Goal: Information Seeking & Learning: Learn about a topic

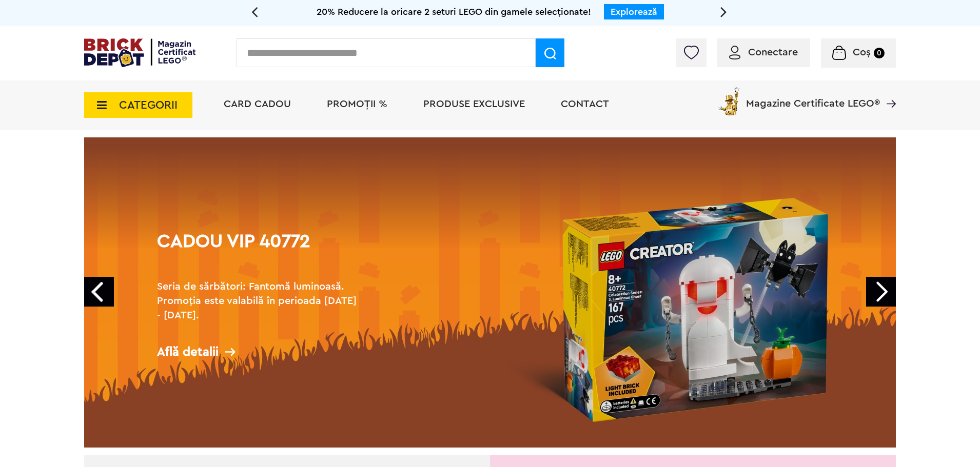
click at [160, 104] on span "CATEGORII" at bounding box center [148, 105] width 58 height 11
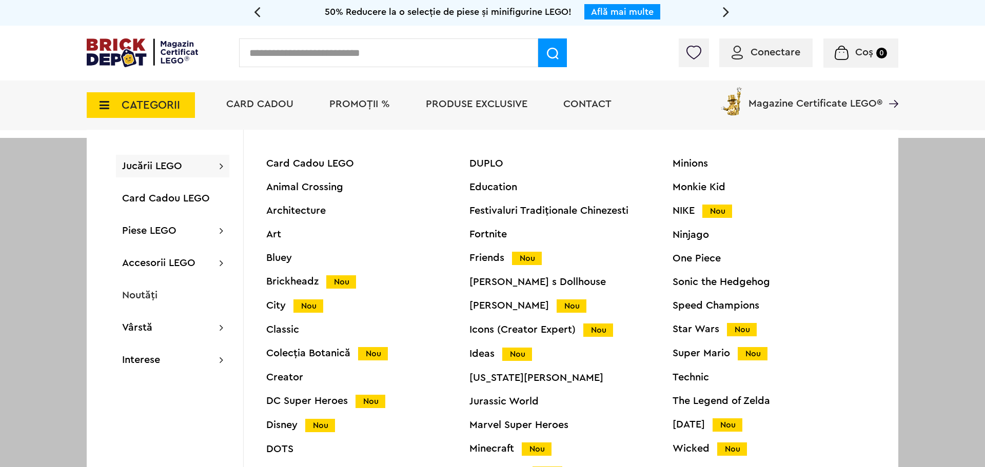
click at [493, 256] on div "Friends Nou" at bounding box center [570, 258] width 203 height 11
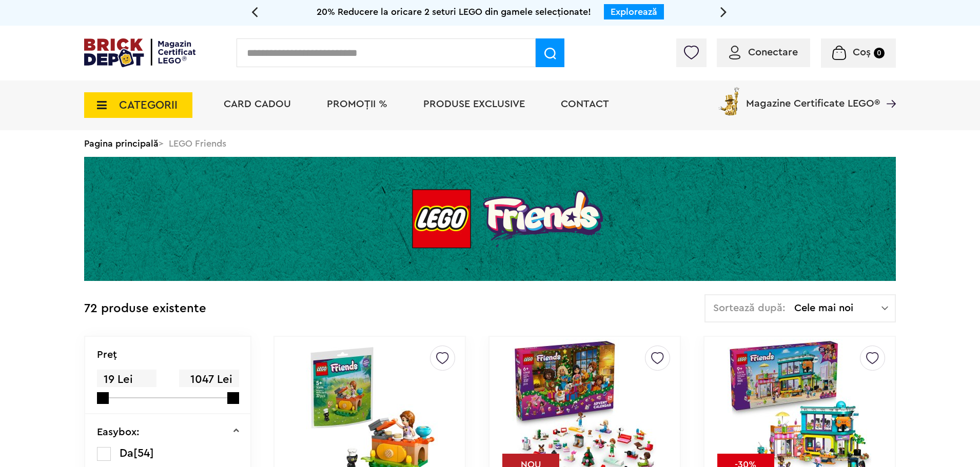
click at [147, 107] on span "CATEGORII" at bounding box center [148, 105] width 58 height 11
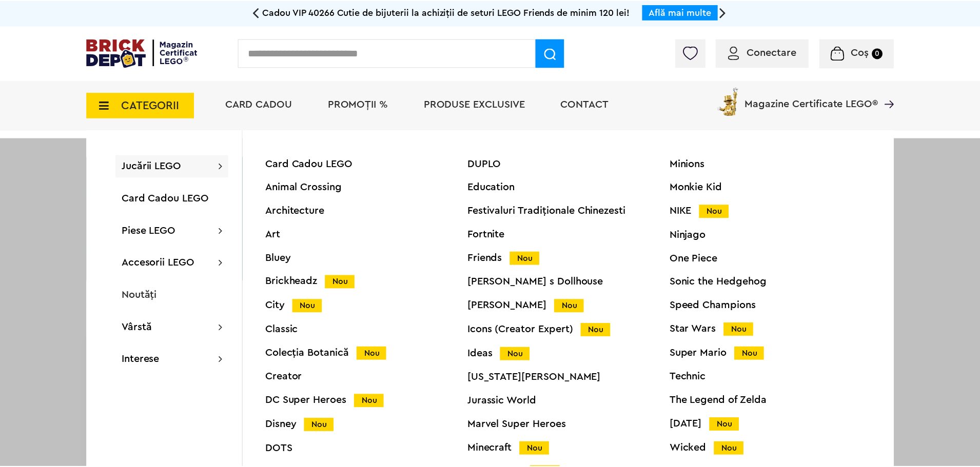
scroll to position [39, 0]
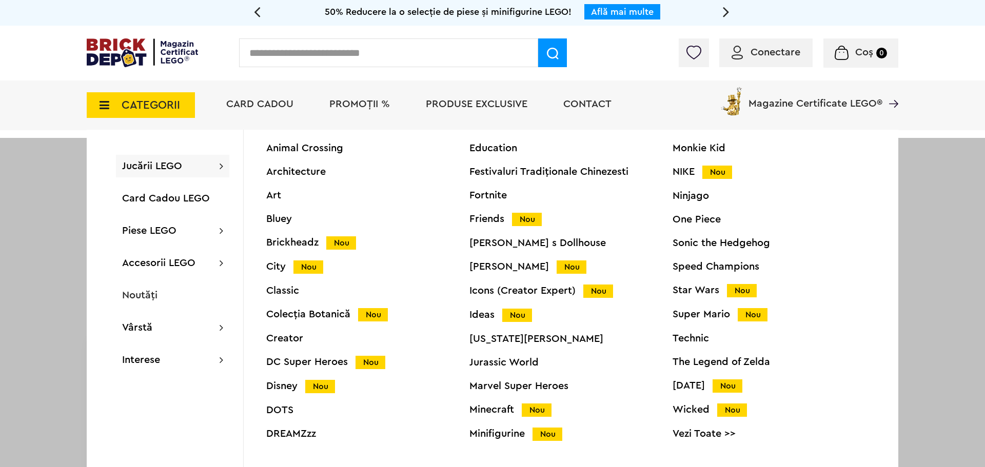
click at [697, 290] on div "Star Wars Nou" at bounding box center [774, 290] width 203 height 11
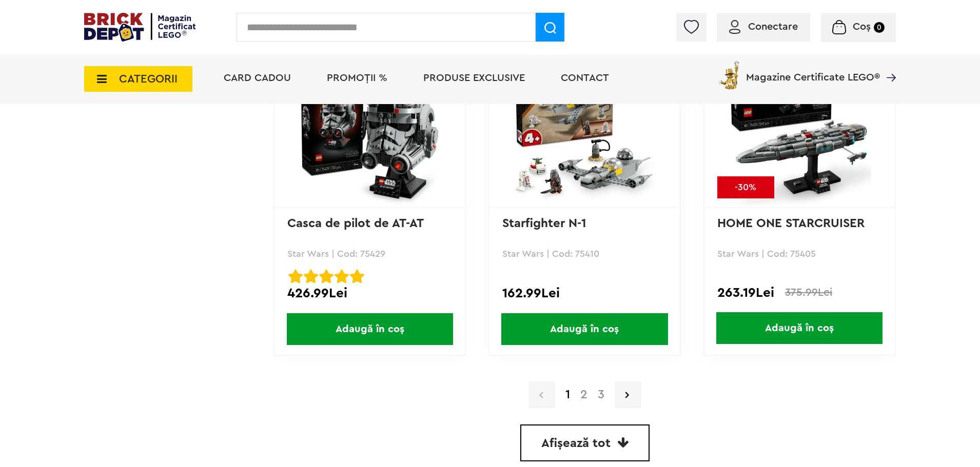
scroll to position [2873, 0]
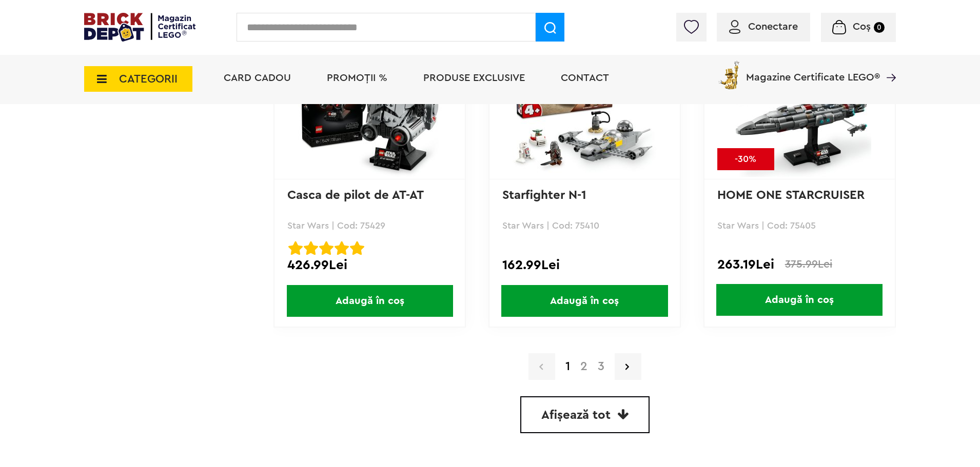
click at [572, 410] on span "Afișează tot" at bounding box center [575, 415] width 69 height 12
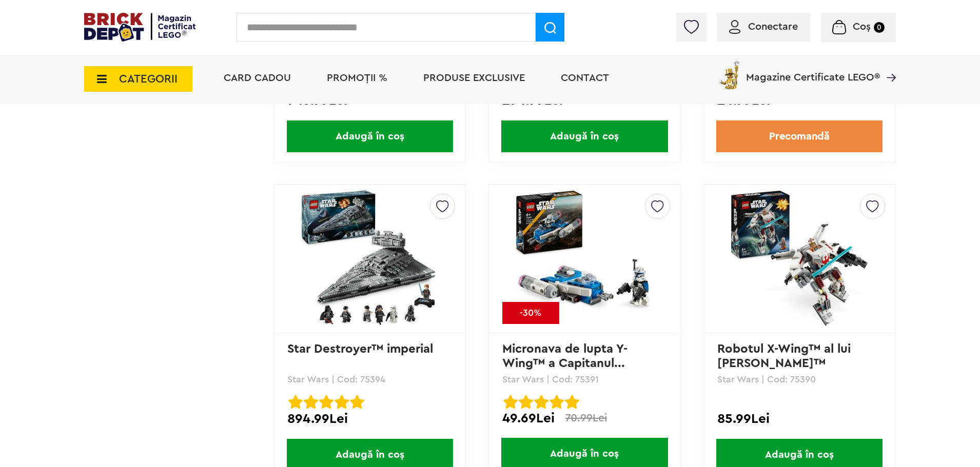
scroll to position [4652, 0]
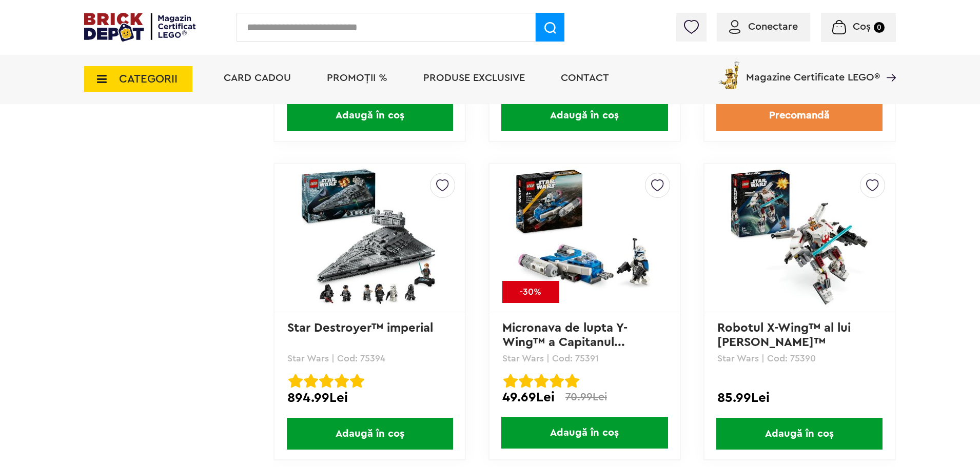
click at [360, 329] on link "Star Destroyer™ imperial" at bounding box center [360, 328] width 146 height 12
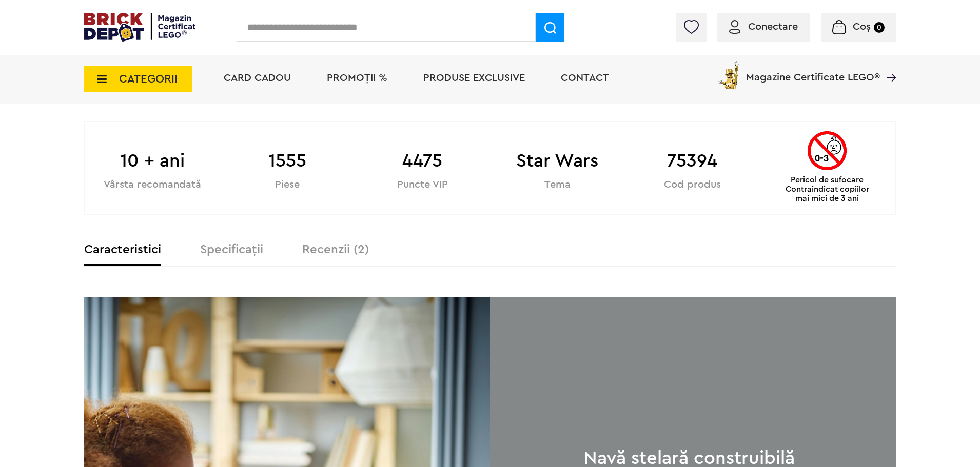
scroll to position [564, 0]
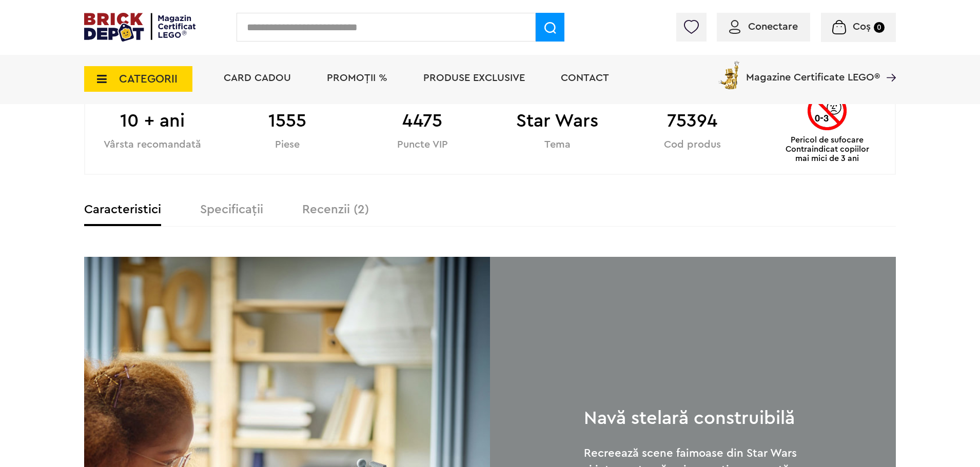
click at [241, 212] on label "Specificații" at bounding box center [231, 210] width 63 height 12
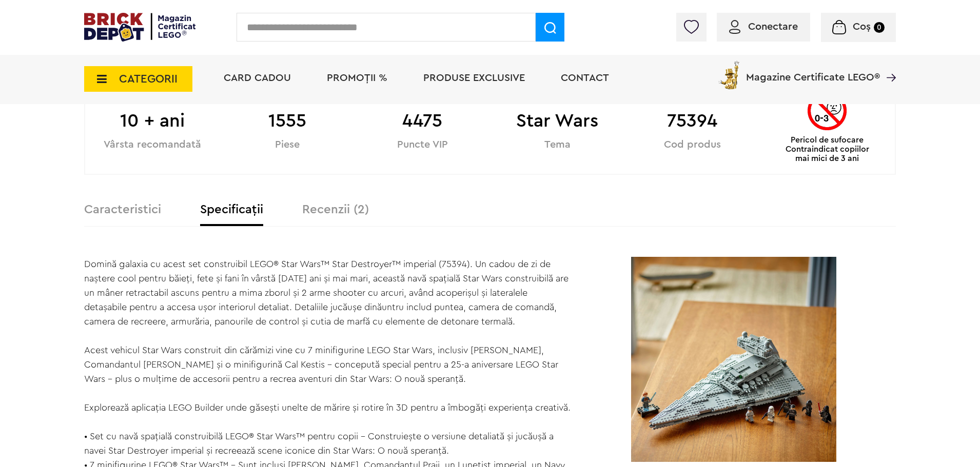
click at [350, 206] on label "Recenzii (2)" at bounding box center [335, 210] width 67 height 12
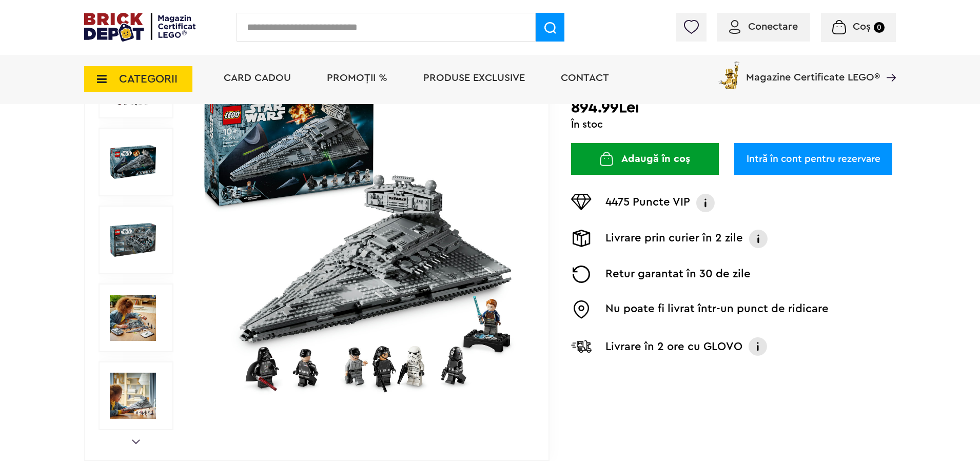
scroll to position [0, 0]
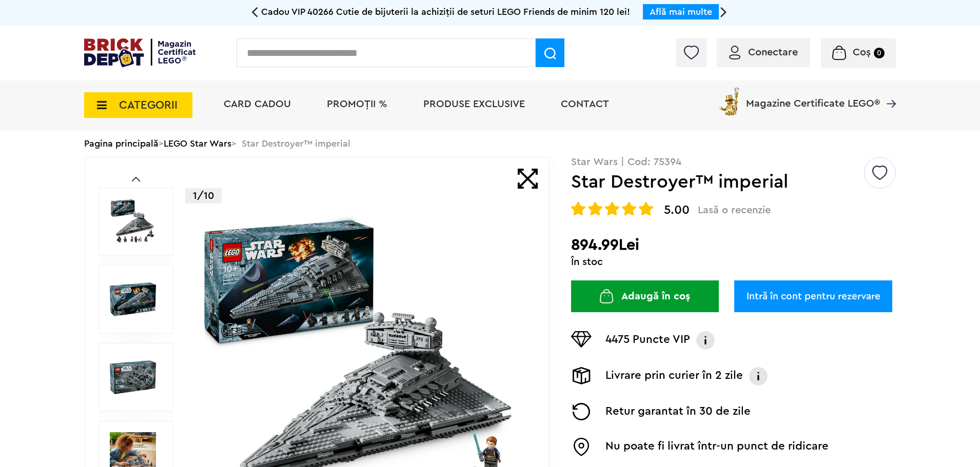
click at [108, 103] on span "CATEGORII" at bounding box center [138, 105] width 108 height 26
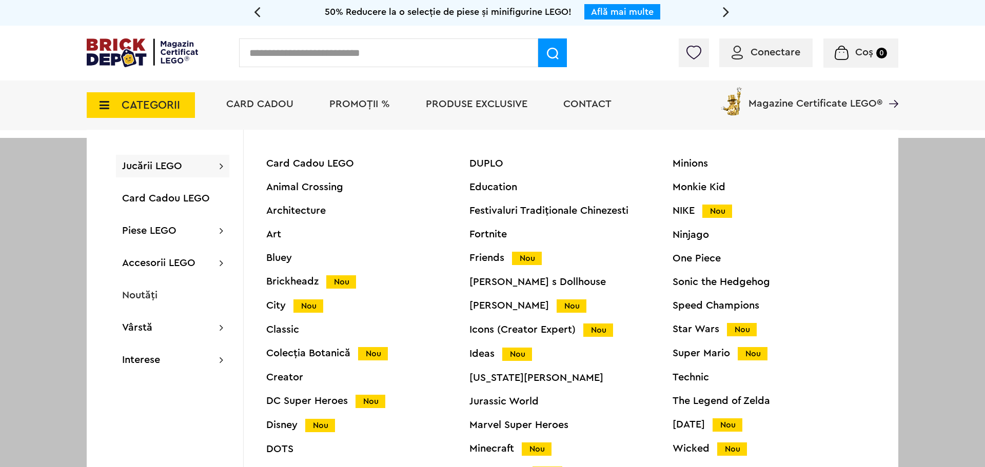
click at [46, 187] on div at bounding box center [492, 371] width 985 height 467
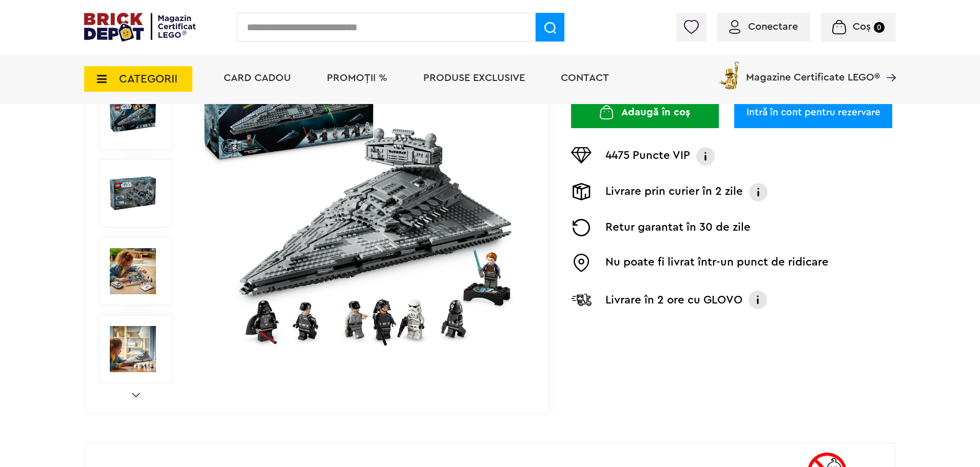
scroll to position [205, 0]
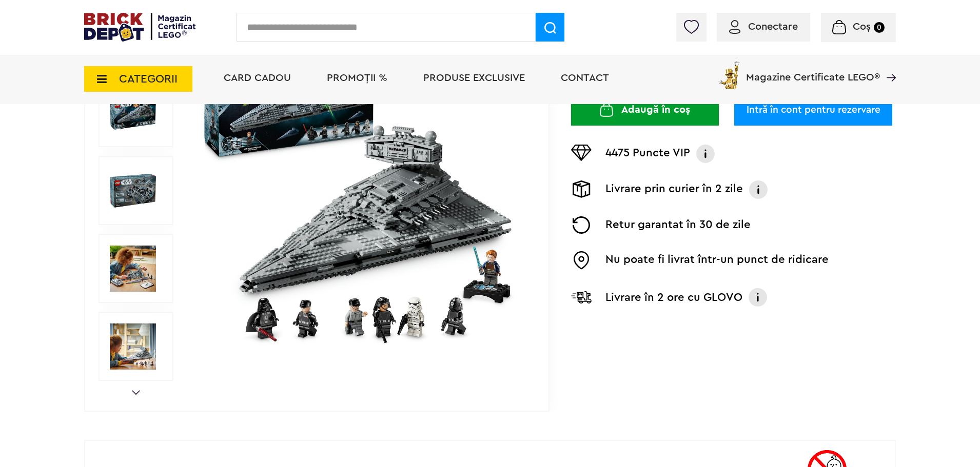
click at [134, 391] on link "Next" at bounding box center [136, 392] width 8 height 5
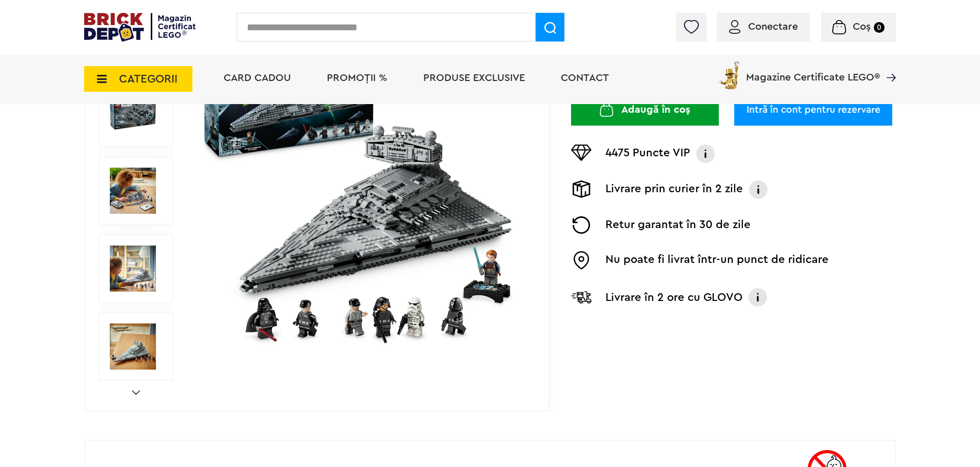
click at [134, 391] on link "Next" at bounding box center [136, 392] width 8 height 5
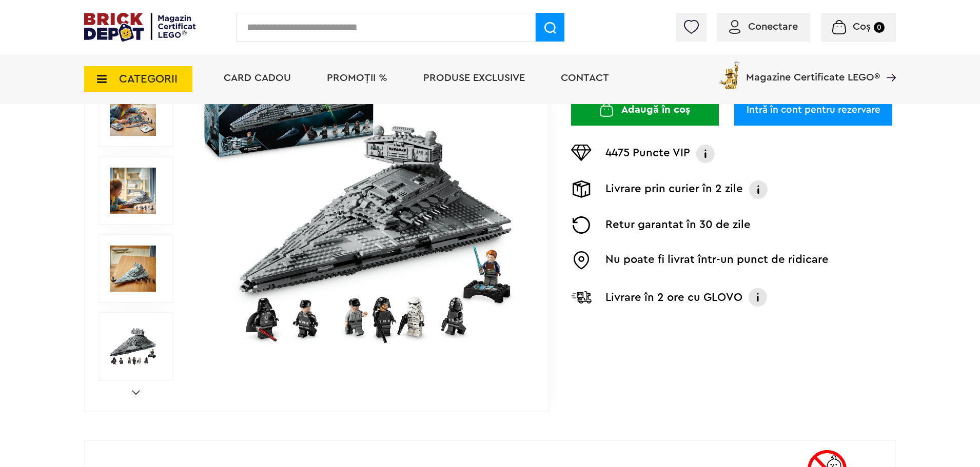
click at [134, 391] on link "Next" at bounding box center [136, 392] width 8 height 5
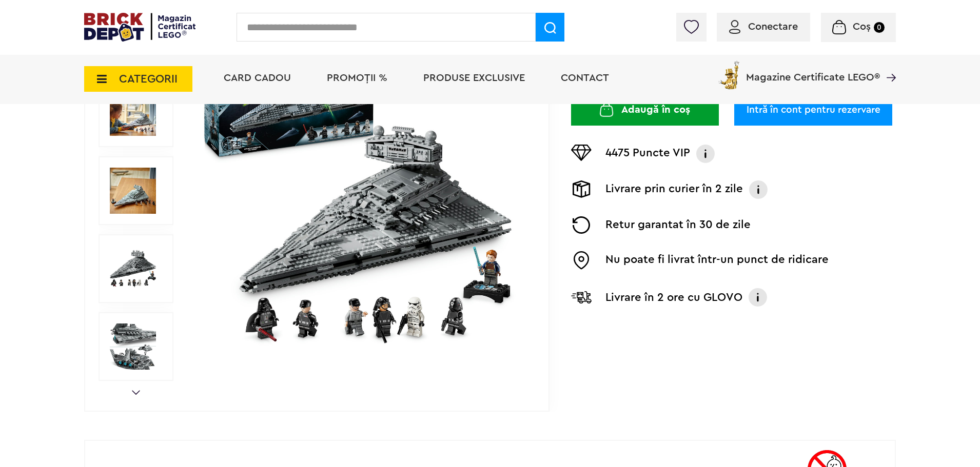
click at [134, 391] on link "Next" at bounding box center [136, 392] width 8 height 5
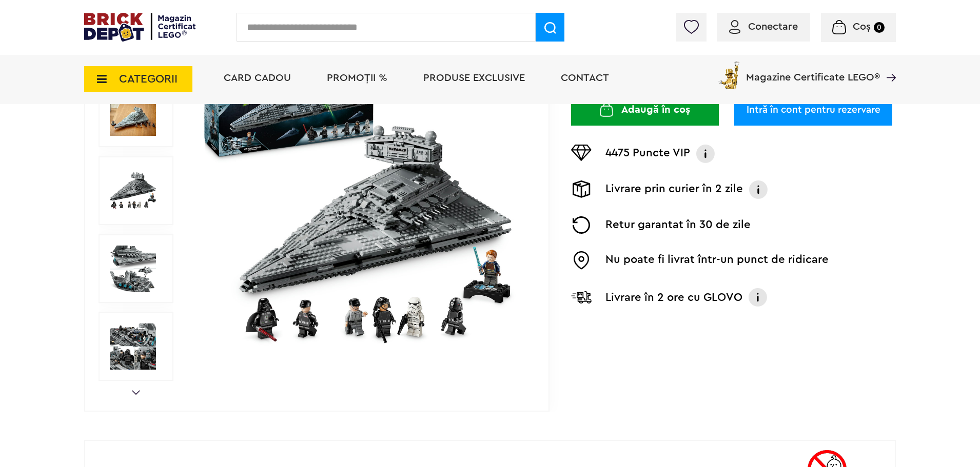
click at [134, 391] on link "Next" at bounding box center [136, 392] width 8 height 5
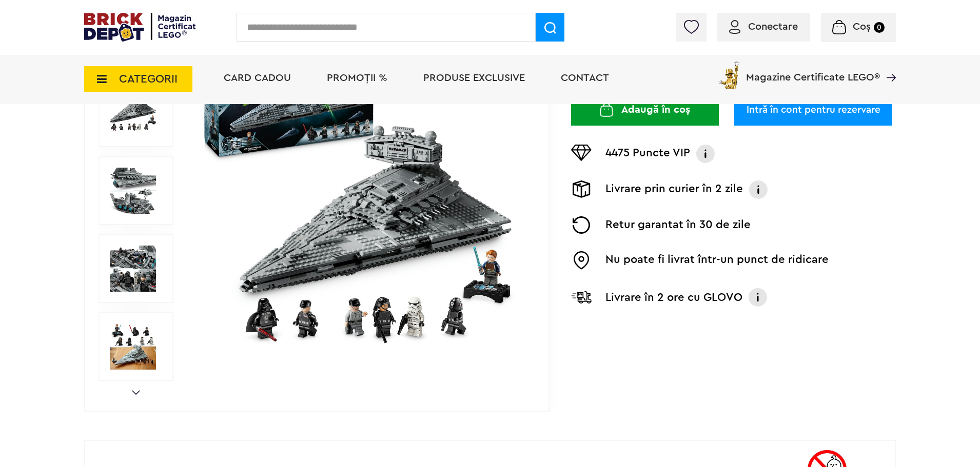
click at [134, 391] on link "Next" at bounding box center [136, 392] width 8 height 5
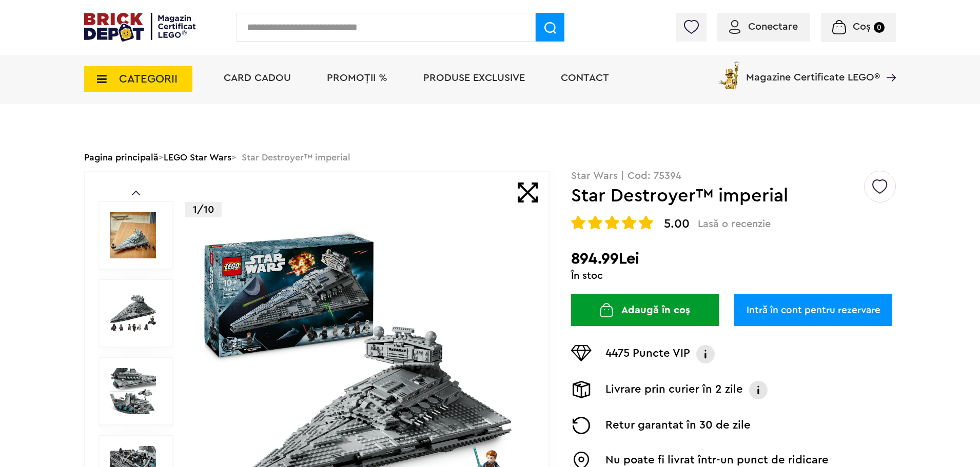
scroll to position [0, 0]
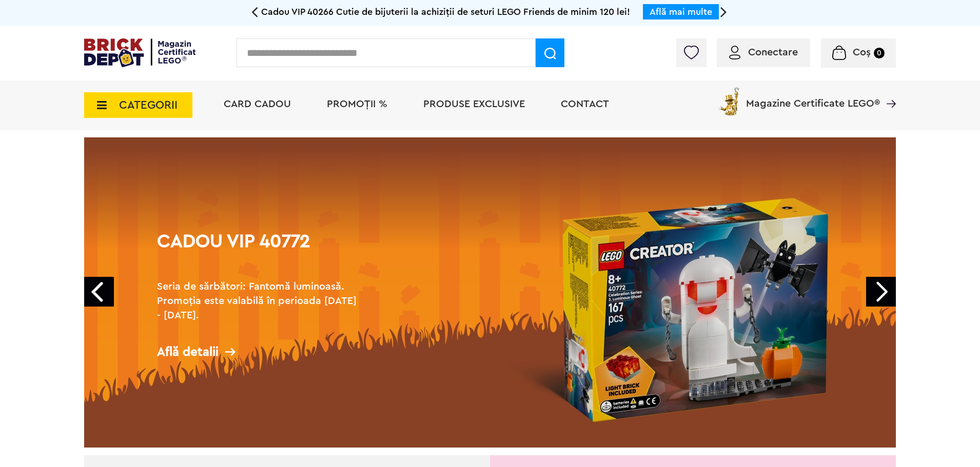
click at [767, 54] on span "Conectare" at bounding box center [773, 52] width 50 height 10
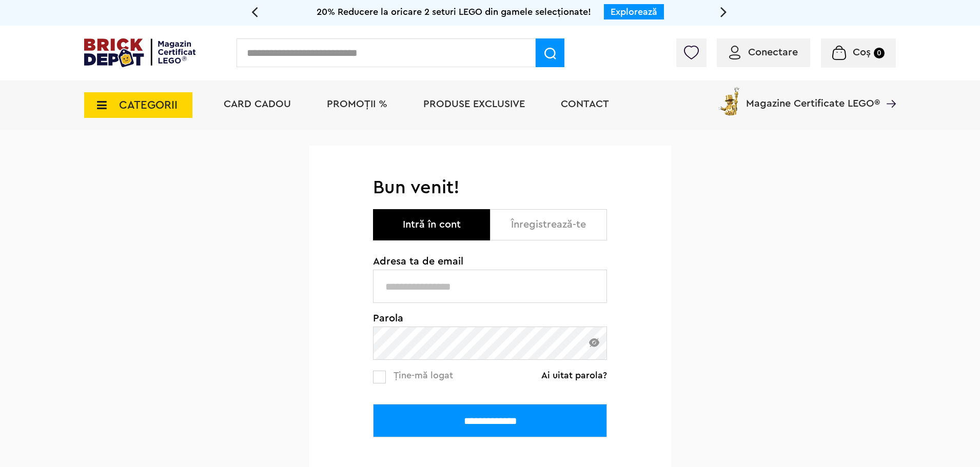
click at [415, 288] on input "text" at bounding box center [490, 286] width 234 height 33
type input "**********"
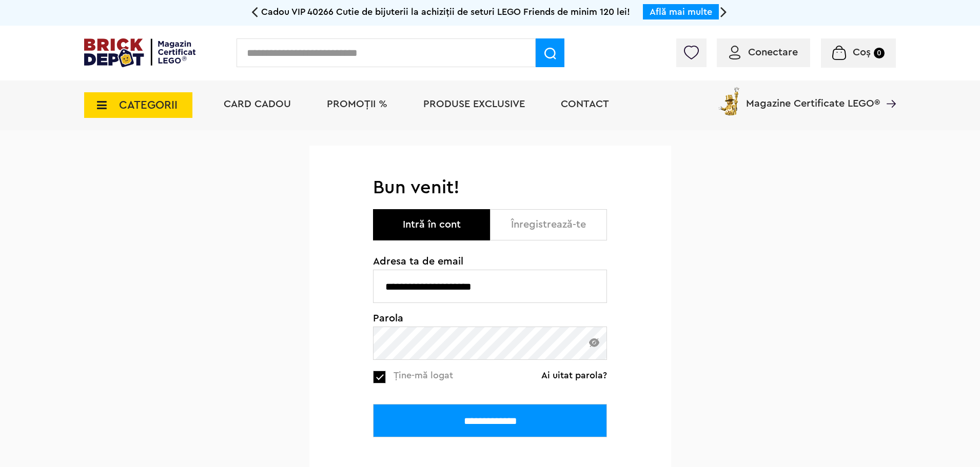
click at [457, 419] on input "**********" at bounding box center [490, 420] width 234 height 33
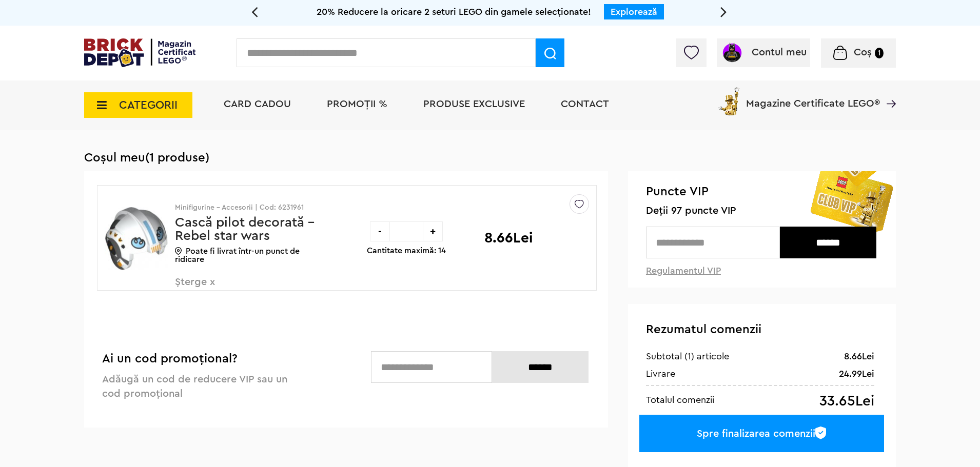
click at [145, 103] on span "CATEGORII" at bounding box center [148, 105] width 58 height 11
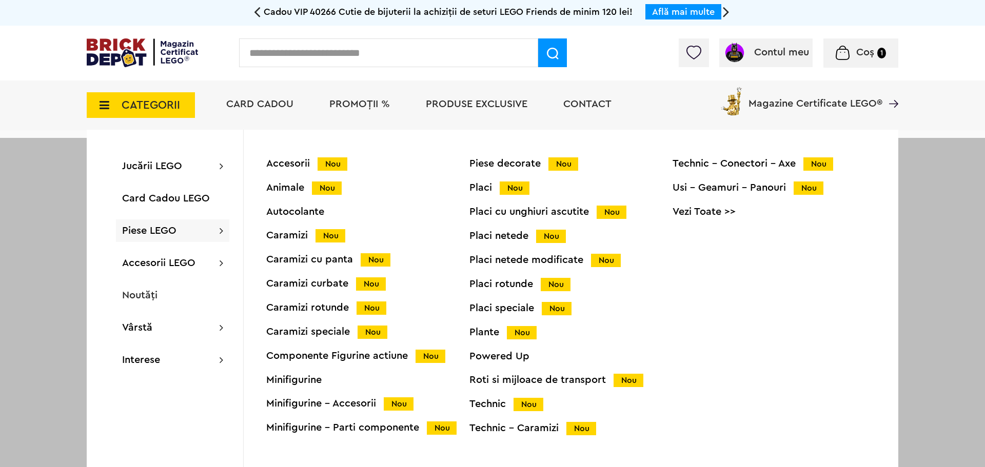
click at [148, 229] on span "Piese LEGO" at bounding box center [149, 231] width 54 height 10
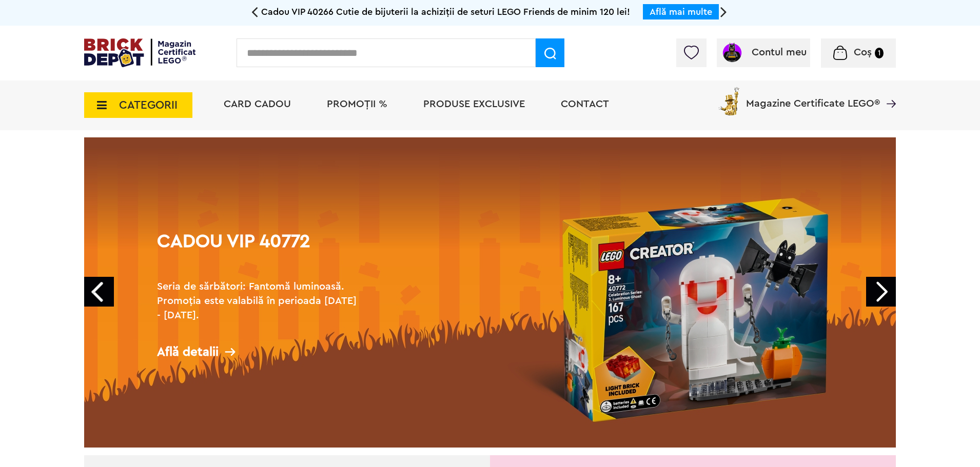
click at [302, 53] on input "text" at bounding box center [386, 52] width 299 height 29
paste input "*******"
type input "*******"
click at [548, 53] on img at bounding box center [550, 54] width 12 height 12
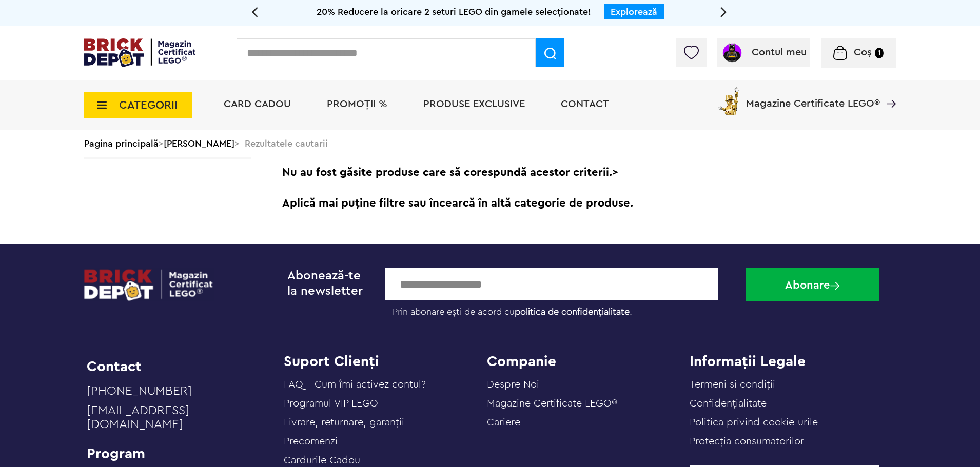
click at [153, 108] on span "CATEGORII" at bounding box center [148, 105] width 58 height 11
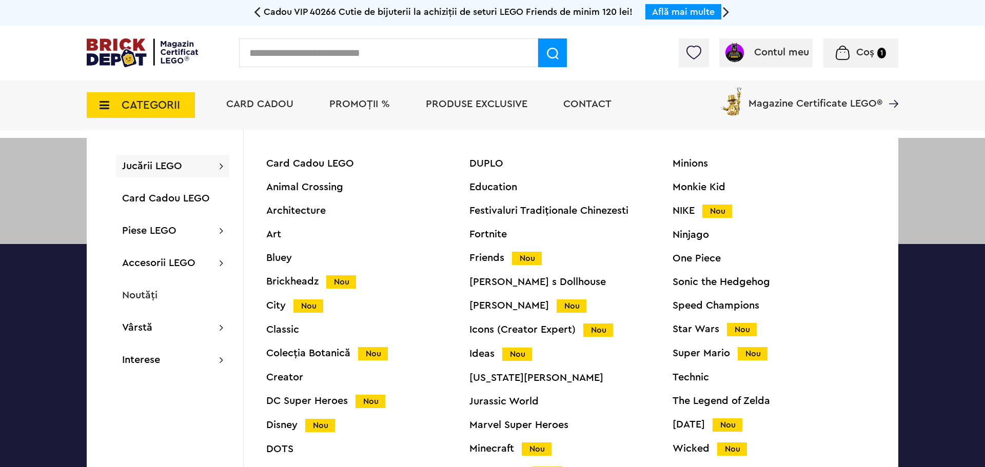
click at [158, 163] on span "Jucării LEGO" at bounding box center [152, 166] width 60 height 10
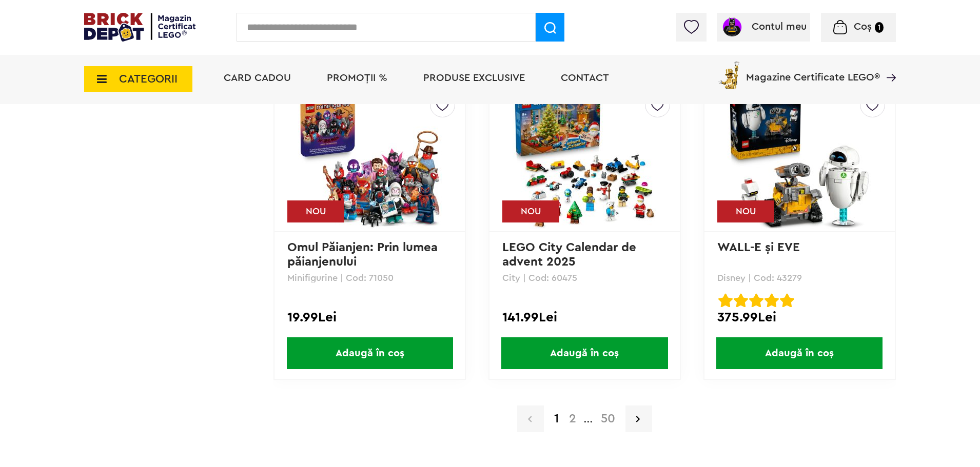
scroll to position [2104, 0]
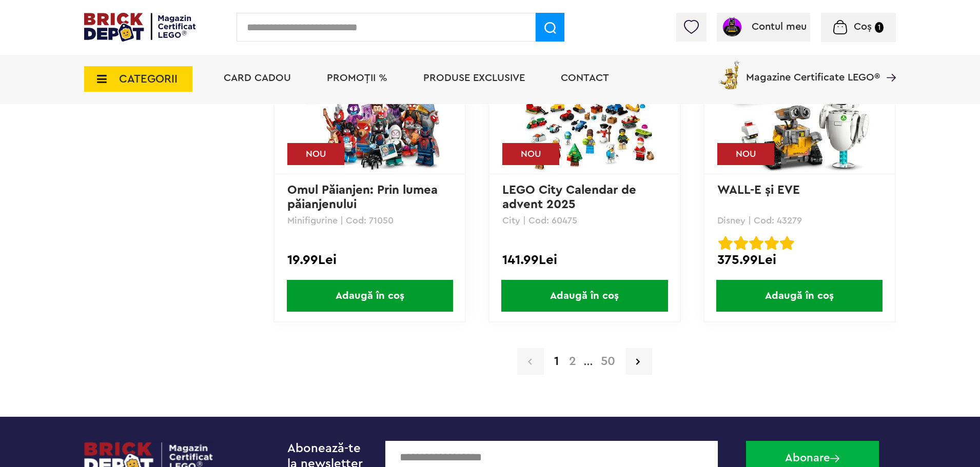
click at [613, 362] on link "50" at bounding box center [608, 362] width 25 height 12
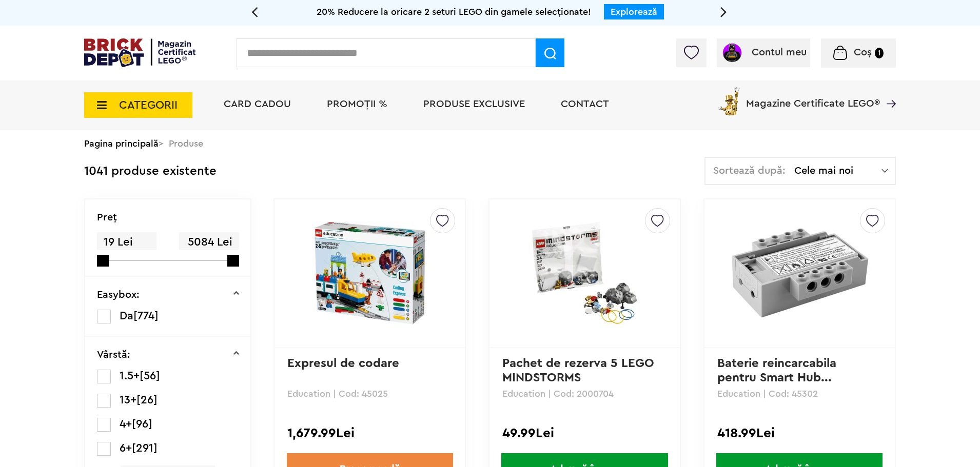
click at [138, 106] on span "CATEGORII" at bounding box center [148, 105] width 58 height 11
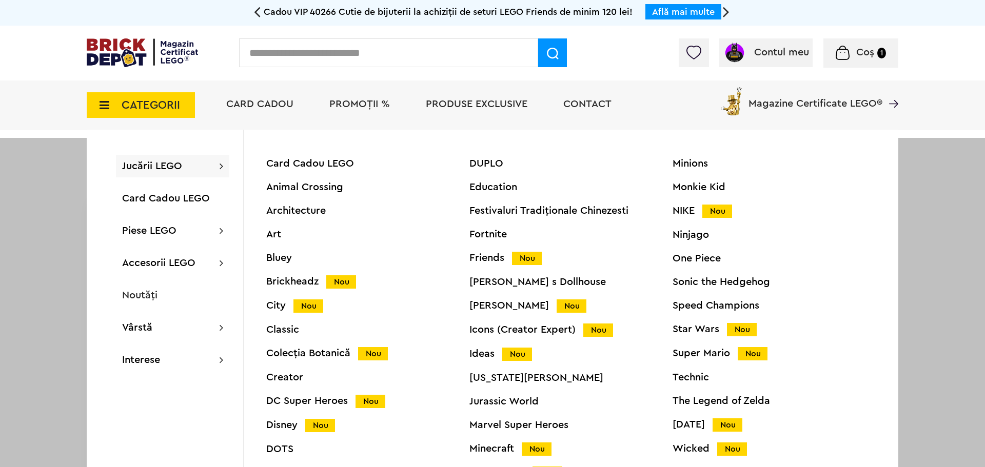
click at [691, 379] on div "Technic" at bounding box center [774, 377] width 203 height 10
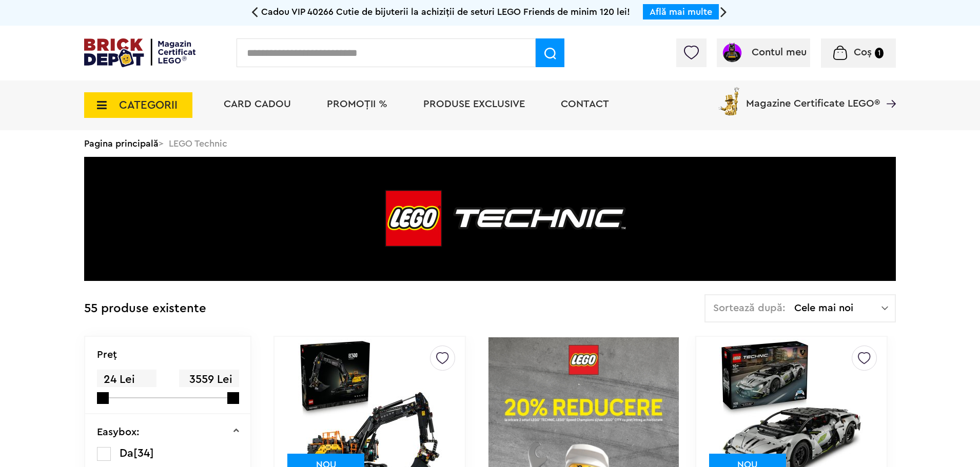
click at [137, 109] on span "CATEGORII" at bounding box center [148, 105] width 58 height 11
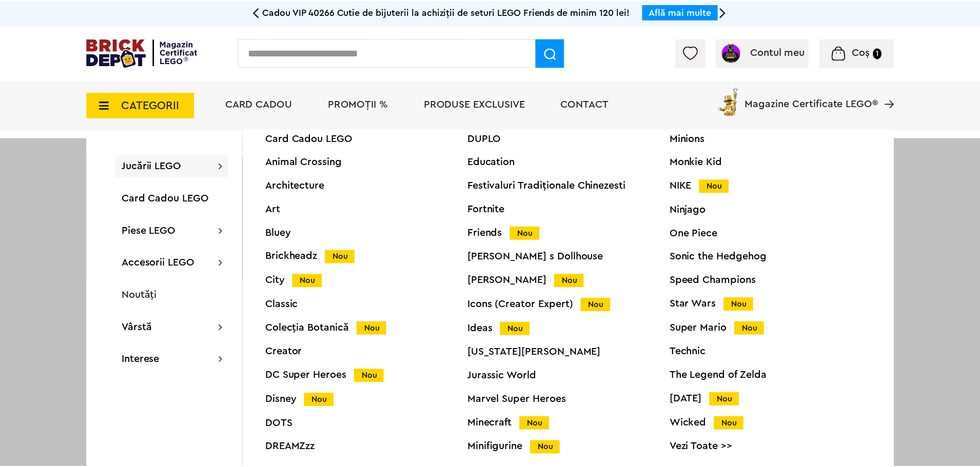
scroll to position [39, 0]
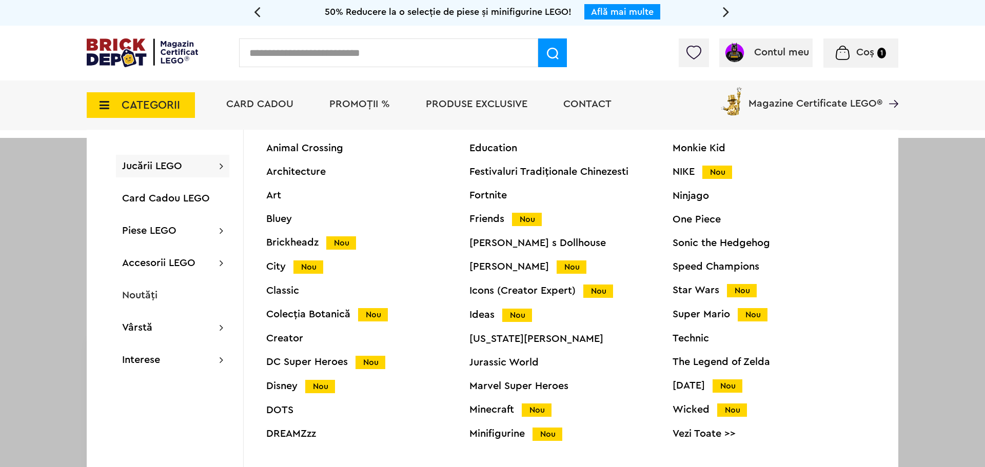
click at [286, 338] on div "Creator" at bounding box center [367, 338] width 203 height 10
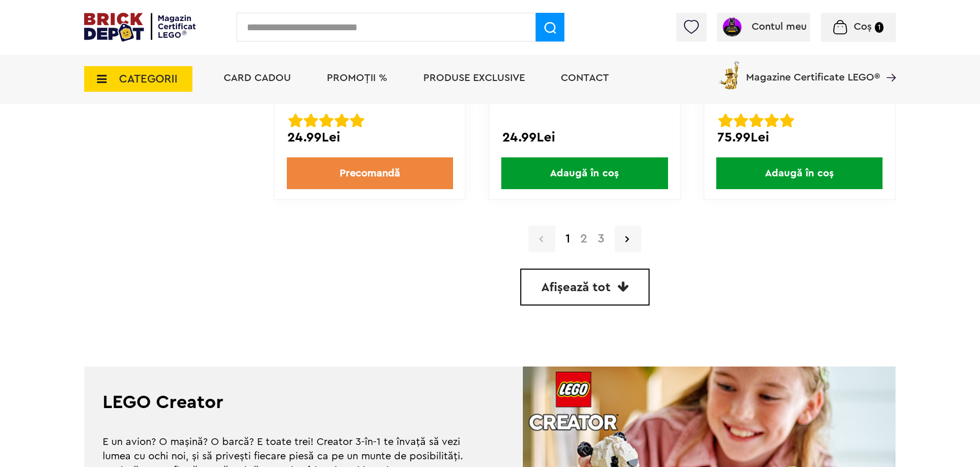
scroll to position [3027, 0]
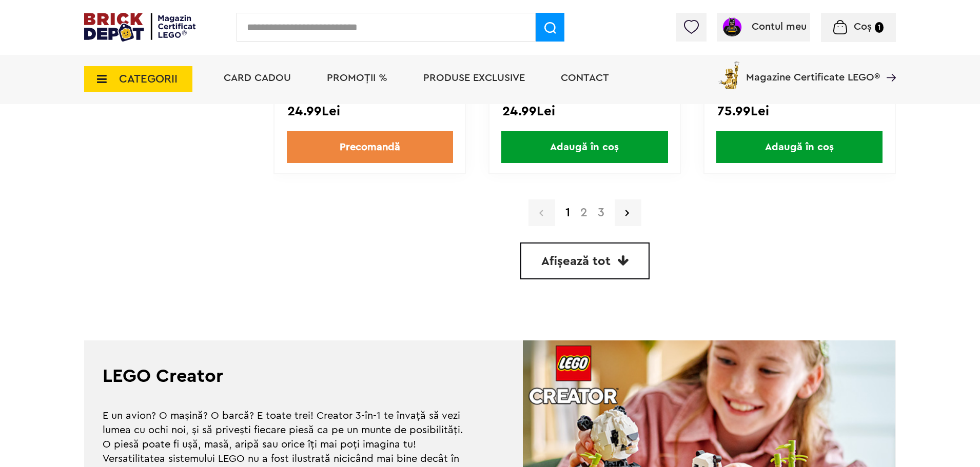
click at [584, 214] on link "2" at bounding box center [583, 213] width 17 height 12
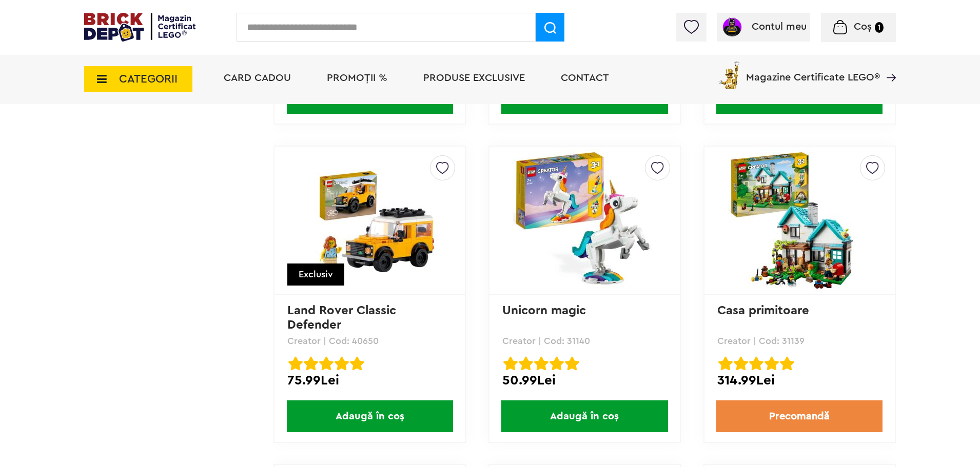
scroll to position [1504, 0]
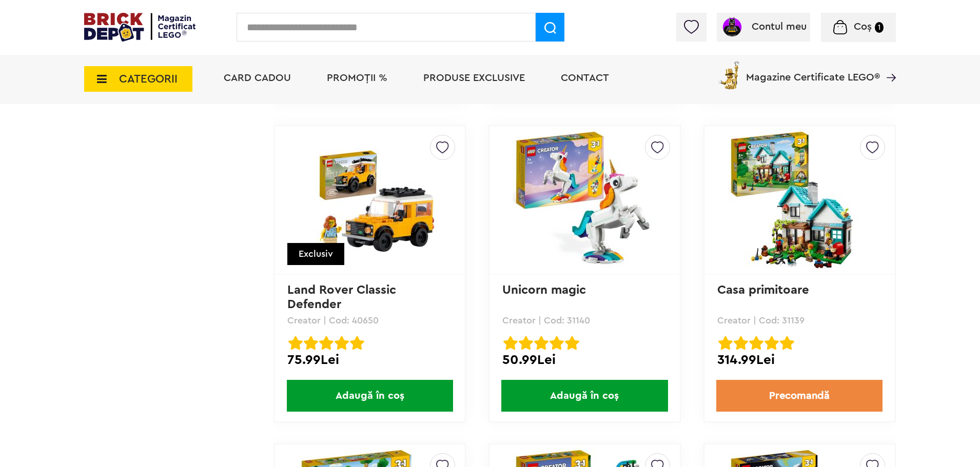
click at [147, 81] on span "CATEGORII" at bounding box center [148, 78] width 58 height 11
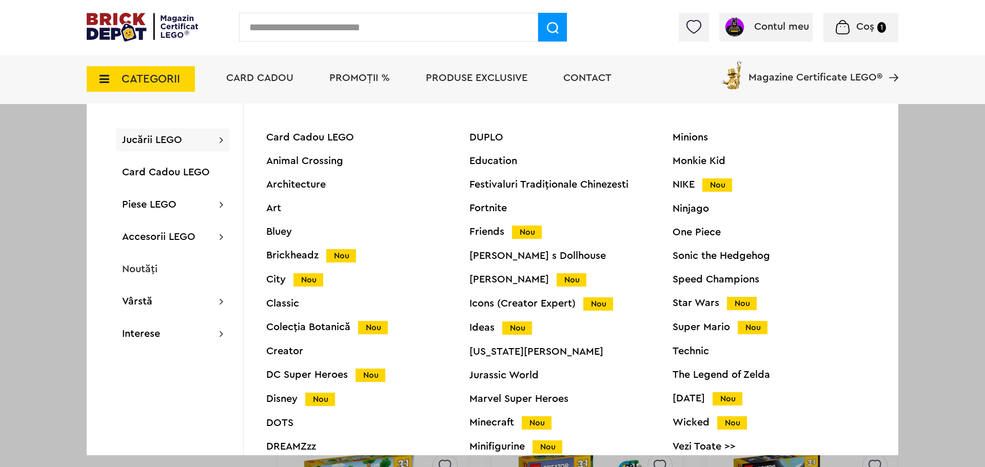
click at [494, 306] on div "Icons (Creator Expert) Nou" at bounding box center [570, 304] width 203 height 11
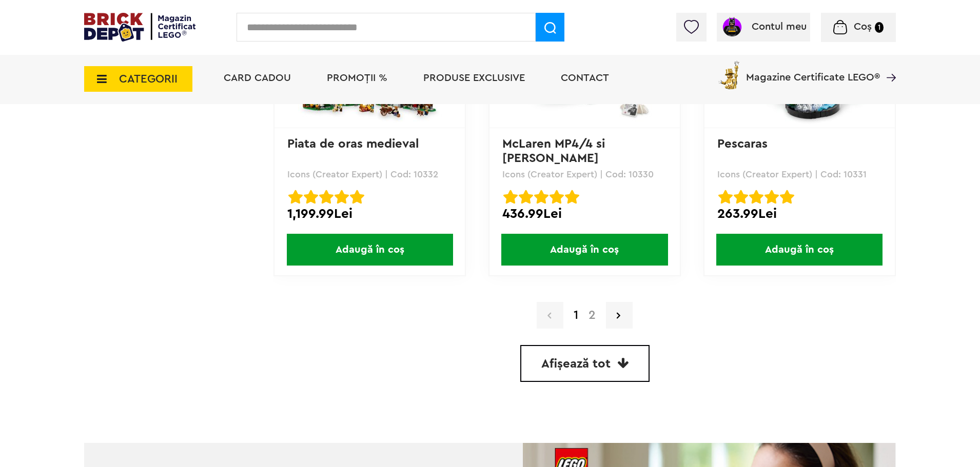
scroll to position [2976, 0]
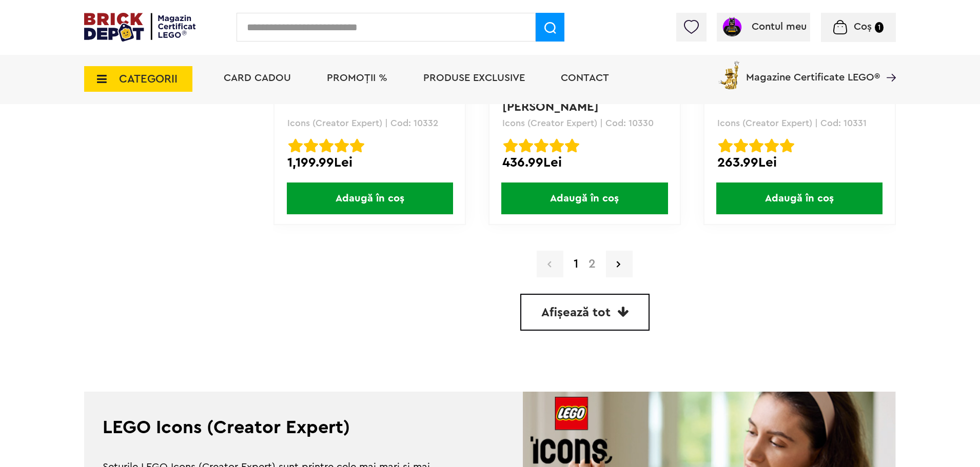
click at [592, 263] on link "2" at bounding box center [591, 264] width 17 height 12
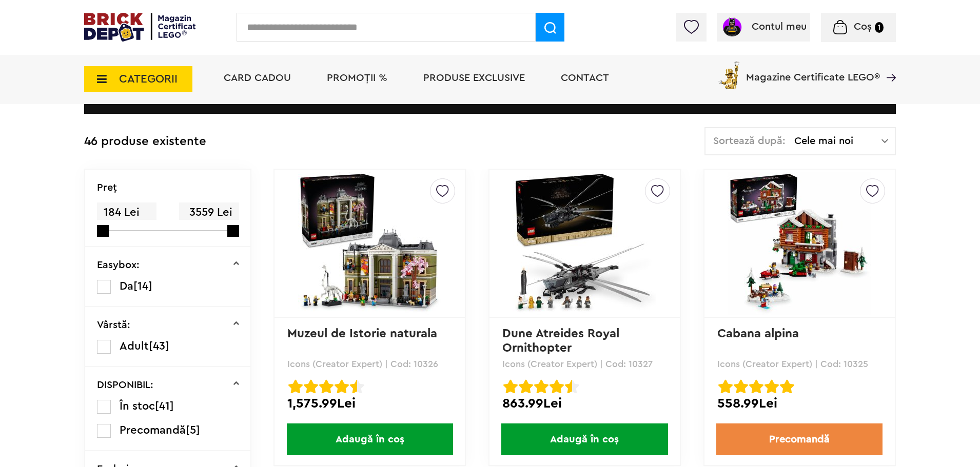
scroll to position [205, 0]
